Goal: Check status: Check status

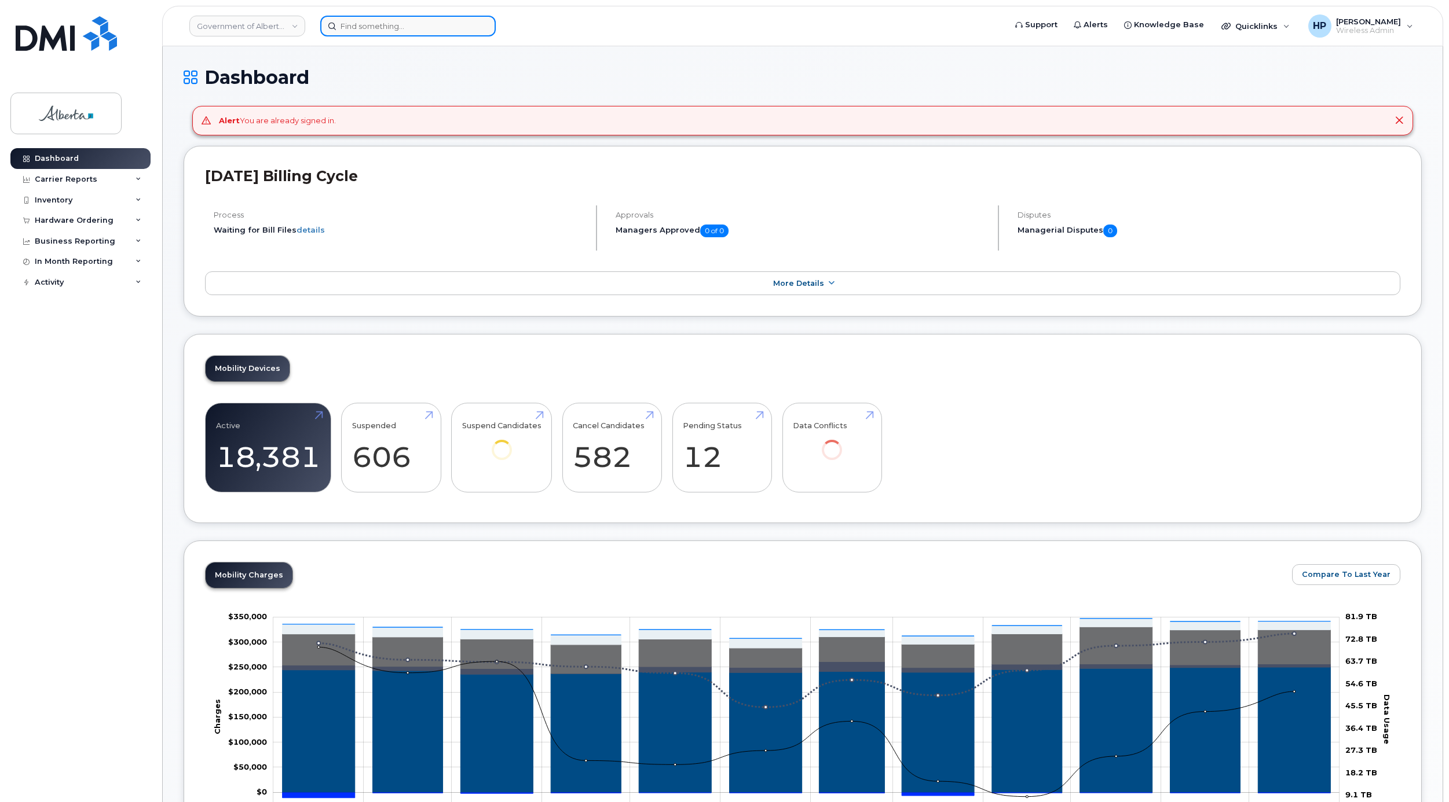
click at [362, 30] on input at bounding box center [407, 26] width 175 height 21
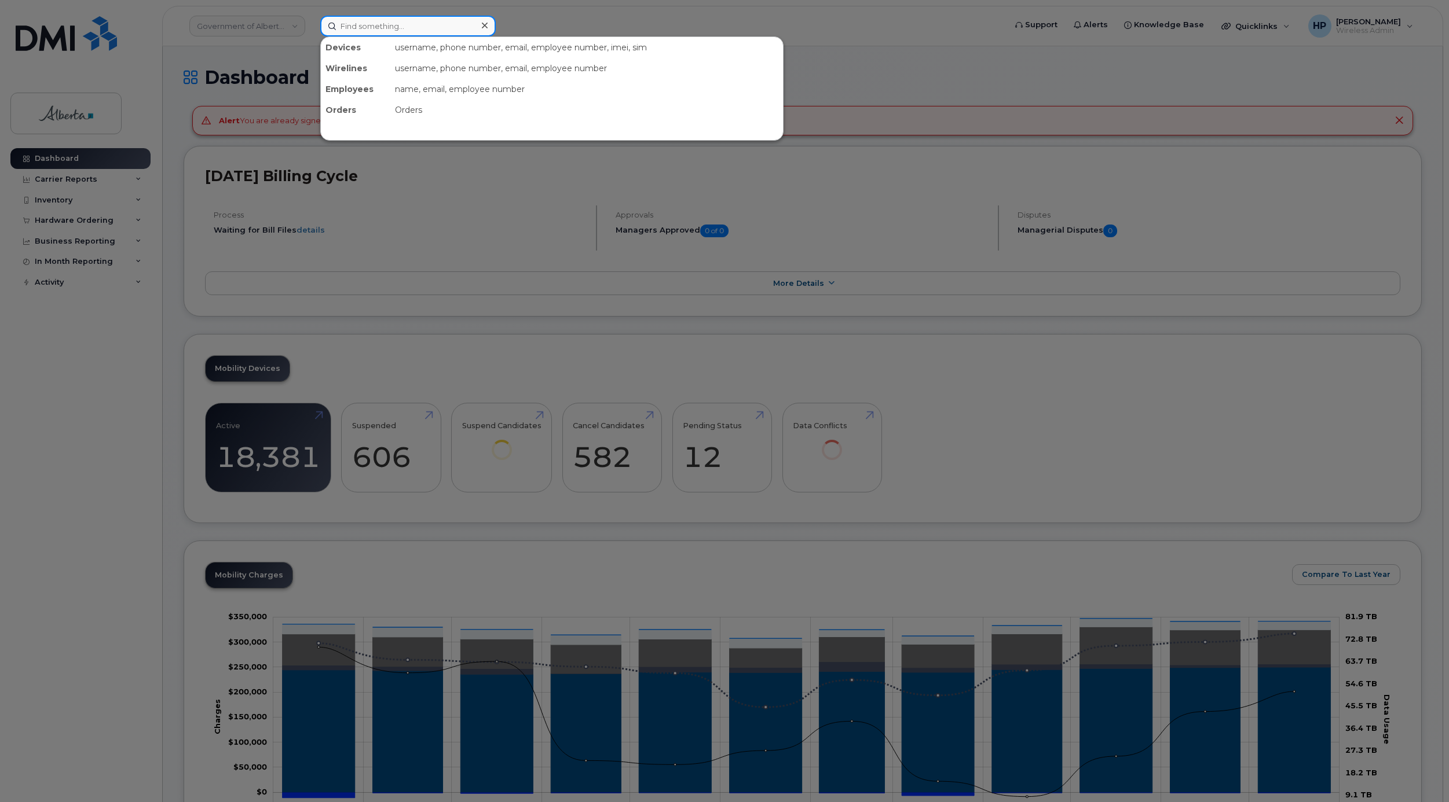
paste input "5875456615"
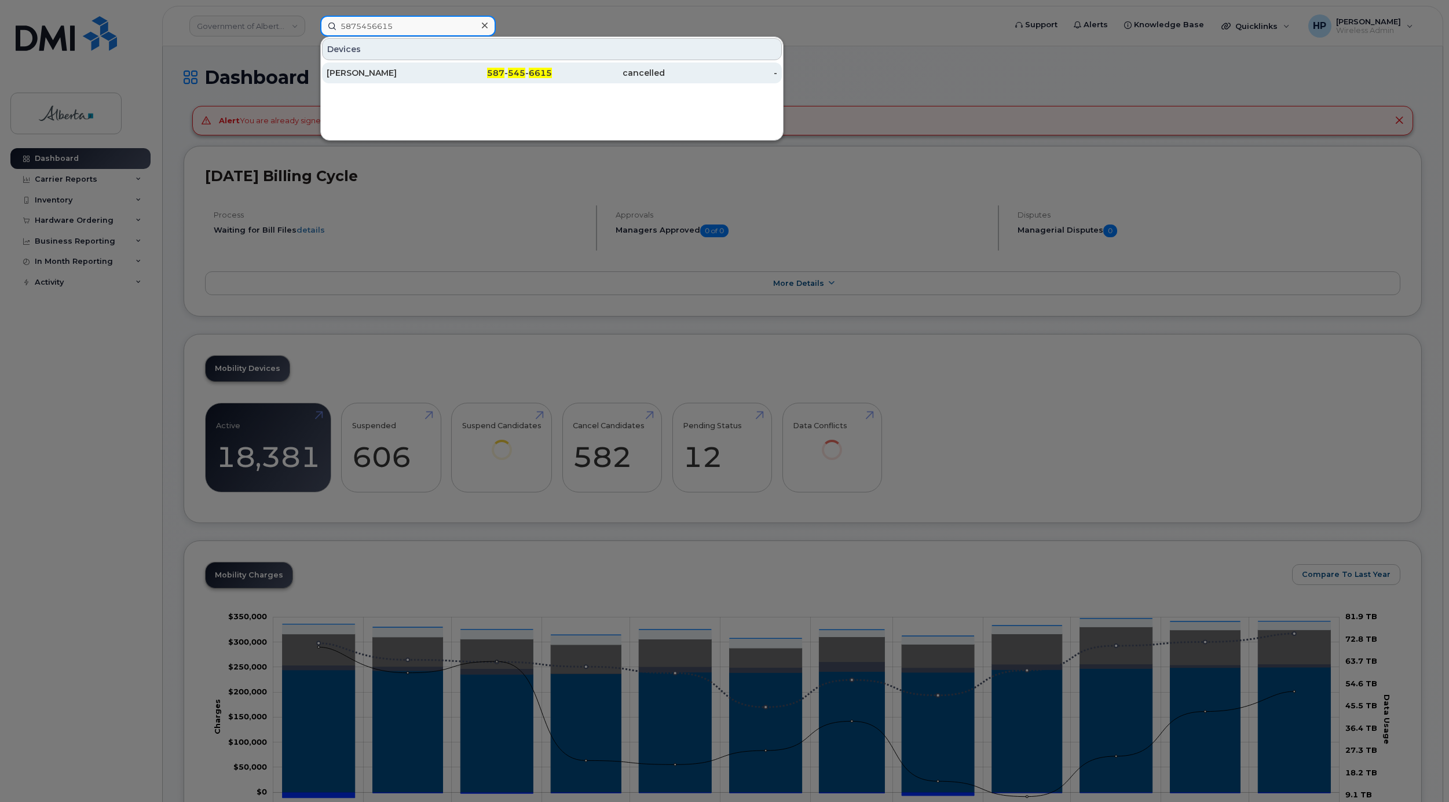
type input "5875456615"
click at [439, 68] on div "[PERSON_NAME]" at bounding box center [495, 73] width 113 height 21
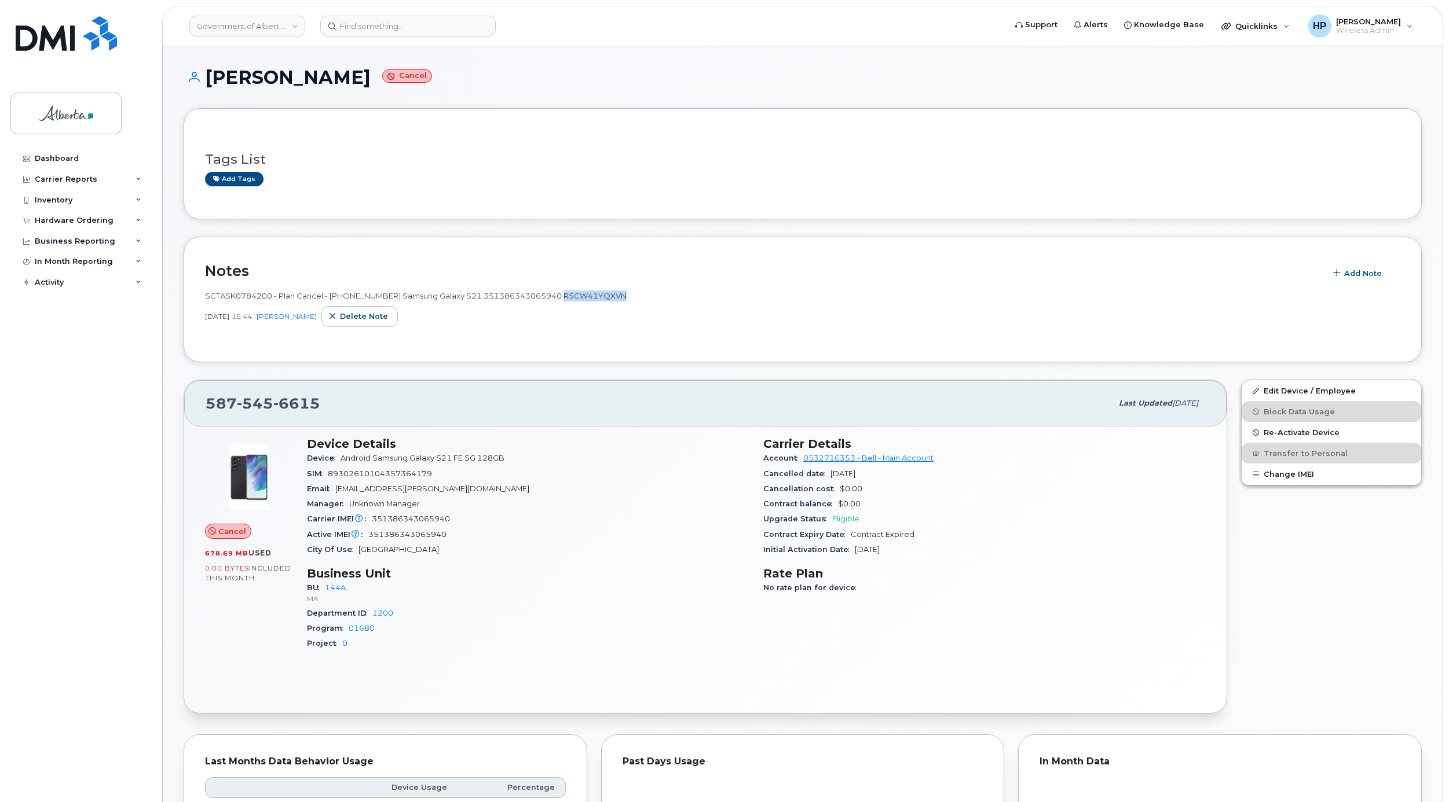
drag, startPoint x: 559, startPoint y: 295, endPoint x: 629, endPoint y: 301, distance: 69.7
click at [629, 301] on div "SCTASK0784200 - Plan Cancel - (1) 5875456615 Samsung Galaxy S21 351386343065940…" at bounding box center [802, 296] width 1195 height 11
copy span "R5CW41YQXVN"
drag, startPoint x: 478, startPoint y: 295, endPoint x: 549, endPoint y: 305, distance: 71.2
click at [553, 300] on span "SCTASK0784200 - Plan Cancel - (1) 5875456615 Samsung Galaxy S21 351386343065940…" at bounding box center [416, 295] width 422 height 9
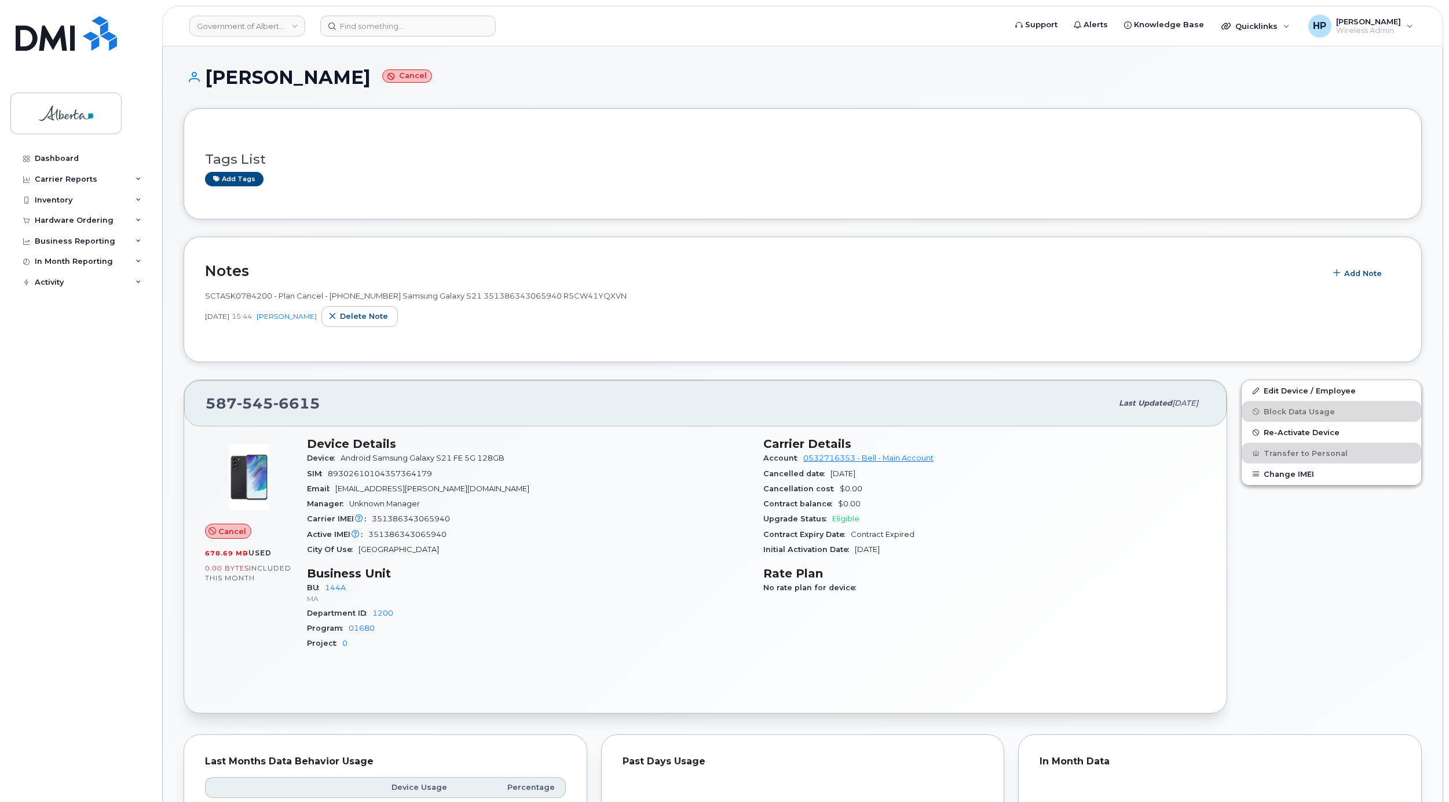
drag, startPoint x: 549, startPoint y: 305, endPoint x: 556, endPoint y: 298, distance: 9.8
click at [556, 295] on span "SCTASK0784200 - Plan Cancel - (1) 5875456615 Samsung Galaxy S21 351386343065940…" at bounding box center [416, 295] width 422 height 9
drag, startPoint x: 555, startPoint y: 298, endPoint x: 478, endPoint y: 299, distance: 76.4
click at [478, 299] on span "SCTASK0784200 - Plan Cancel - (1) 5875456615 Samsung Galaxy S21 351386343065940…" at bounding box center [416, 295] width 422 height 9
copy span "351386343065940"
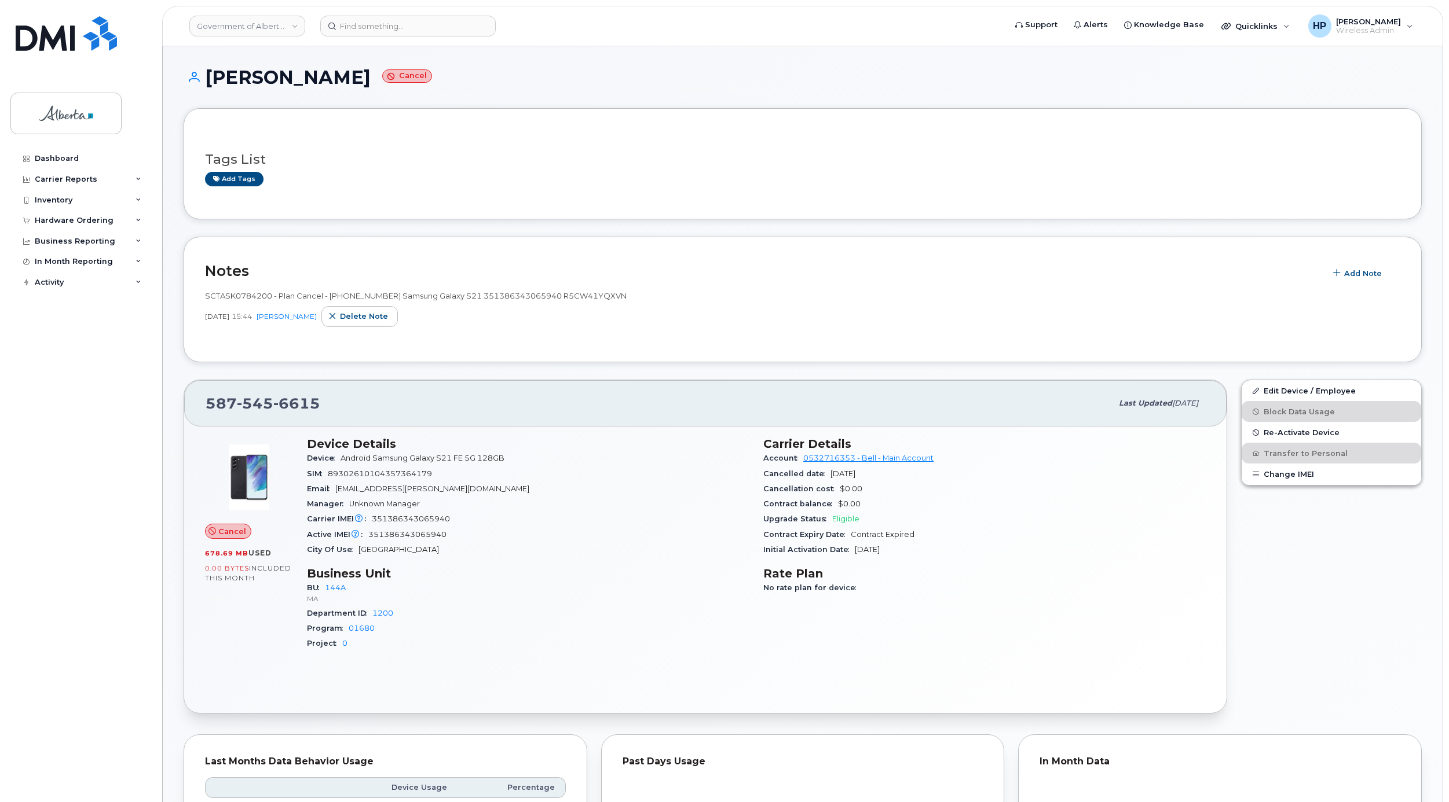
click at [730, 125] on div "Tags List Add tags" at bounding box center [803, 163] width 1238 height 111
